Goal: Transaction & Acquisition: Purchase product/service

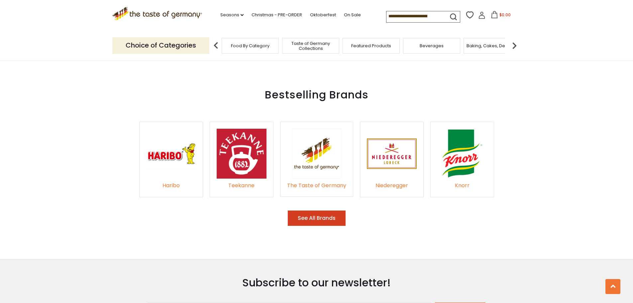
scroll to position [990, 0]
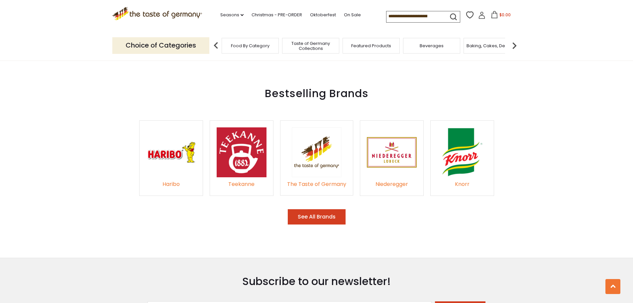
click at [245, 152] on img at bounding box center [242, 152] width 50 height 50
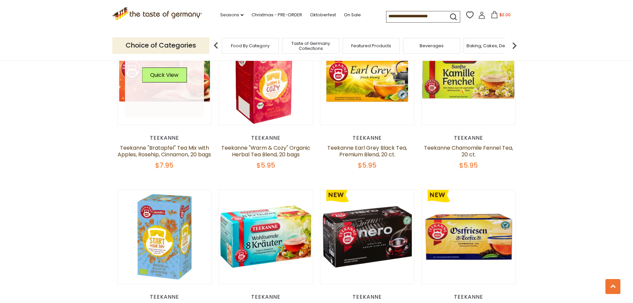
scroll to position [898, 0]
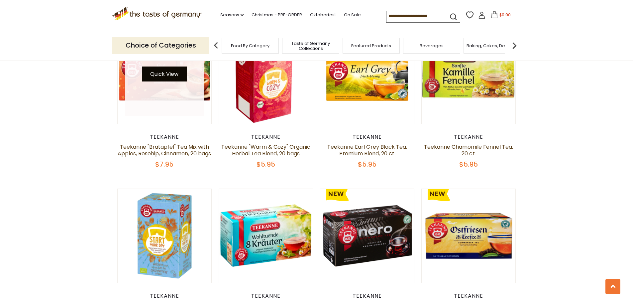
click at [180, 75] on button "Quick View" at bounding box center [164, 73] width 45 height 15
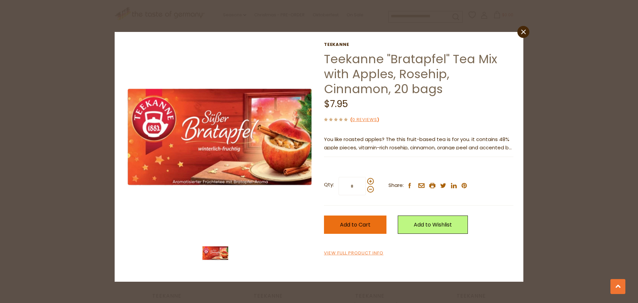
click at [368, 226] on span "Add to Cart" at bounding box center [355, 225] width 31 height 8
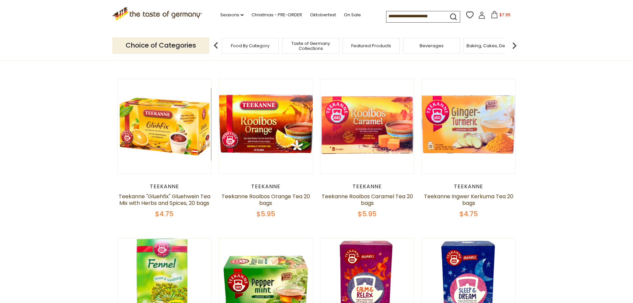
scroll to position [199, 0]
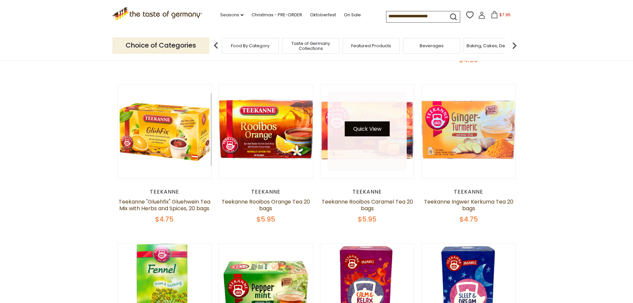
click at [375, 126] on button "Quick View" at bounding box center [367, 128] width 45 height 15
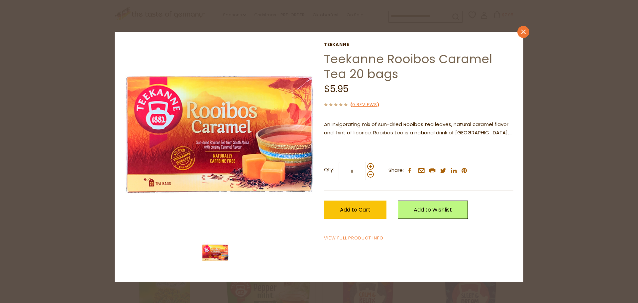
click at [523, 31] on icon "close" at bounding box center [523, 32] width 5 height 5
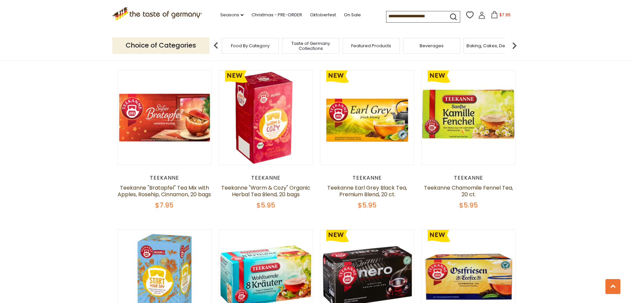
scroll to position [792, 0]
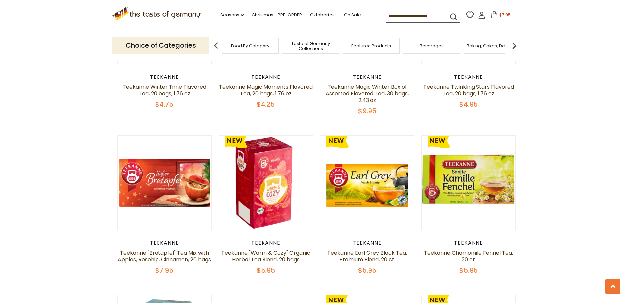
drag, startPoint x: 200, startPoint y: 275, endPoint x: 205, endPoint y: 275, distance: 5.0
click at [201, 263] on h5 "Teekanne "Bratapfel" Tea Mix with Apples, Rosehip, Cinnamon, 20 bags" at bounding box center [164, 256] width 95 height 13
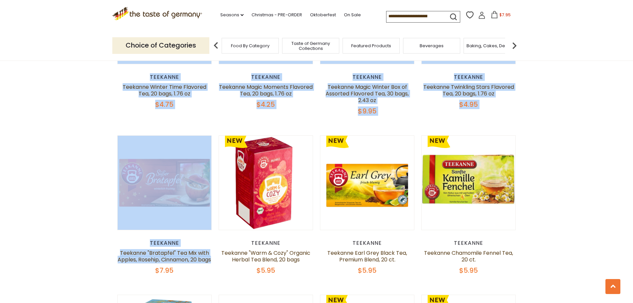
drag, startPoint x: 200, startPoint y: 274, endPoint x: 117, endPoint y: 260, distance: 84.7
click at [117, 260] on div "**********" at bounding box center [316, 63] width 409 height 1537
click at [115, 267] on div "**********" at bounding box center [316, 63] width 409 height 1537
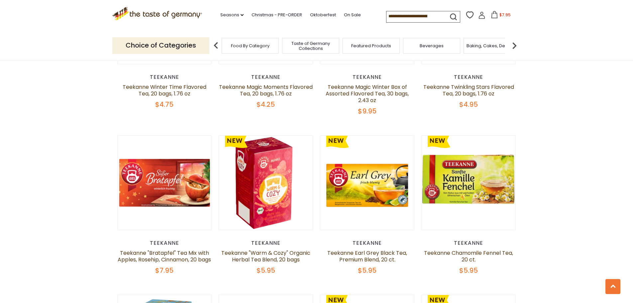
click at [207, 263] on h5 "Teekanne "Bratapfel" Tea Mix with Apples, Rosehip, Cinnamon, 20 bags" at bounding box center [164, 256] width 95 height 13
drag, startPoint x: 182, startPoint y: 274, endPoint x: 121, endPoint y: 261, distance: 62.5
click at [121, 261] on h5 "Teekanne "Bratapfel" Tea Mix with Apples, Rosehip, Cinnamon, 20 bags" at bounding box center [164, 256] width 95 height 13
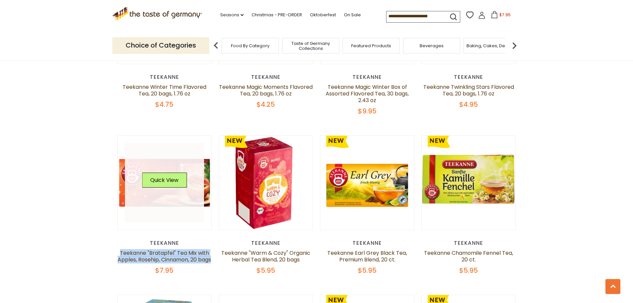
copy link "Teekanne "Bratapfel" Tea Mix with Apples, Rosehip, Cinnamon, 20 bags"
